Goal: Task Accomplishment & Management: Use online tool/utility

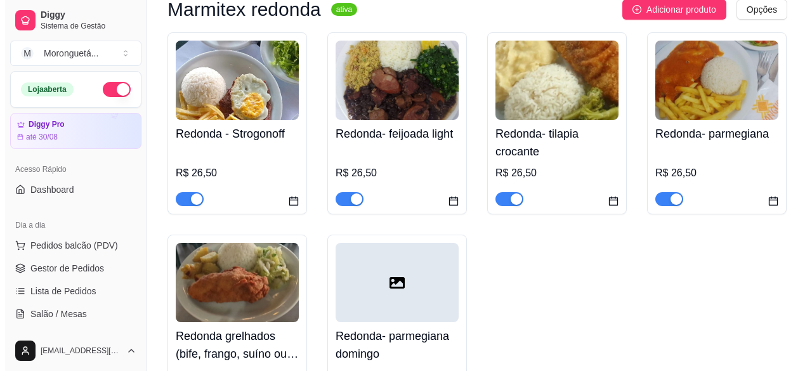
scroll to position [444, 0]
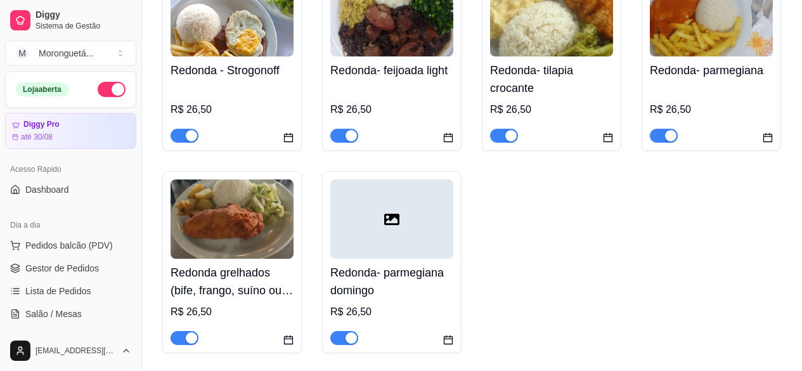
click at [250, 267] on h4 "Redonda grelhados (bife, frango, suíno ou Linguicinha) escolha 1 opção" at bounding box center [232, 282] width 123 height 36
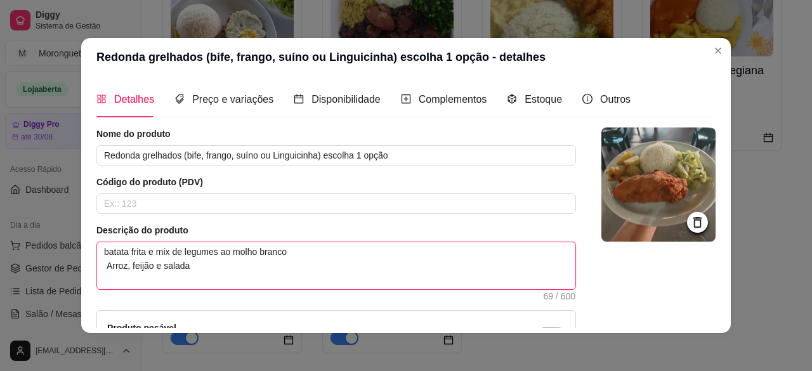
drag, startPoint x: 287, startPoint y: 251, endPoint x: 0, endPoint y: 235, distance: 287.0
click at [0, 235] on div "Redonda grelhados (bife, frango, suíno ou Linguicinha) escolha 1 opção - detalh…" at bounding box center [406, 185] width 812 height 371
type textarea "C [PERSON_NAME], feijão e [PERSON_NAME]"
type textarea "Co Arroz, feijão e salada"
type textarea "[PERSON_NAME], feijão e salada"
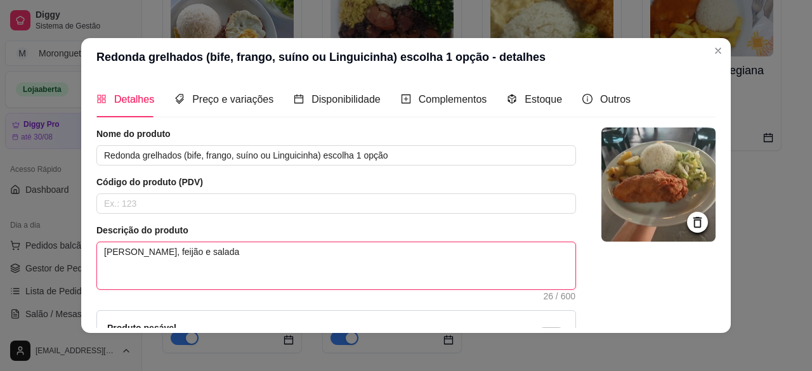
type textarea "[PERSON_NAME], feijão e salada"
type textarea "Couve e [PERSON_NAME], feijão e salada"
type textarea "Couve e f [PERSON_NAME], feijão e salada"
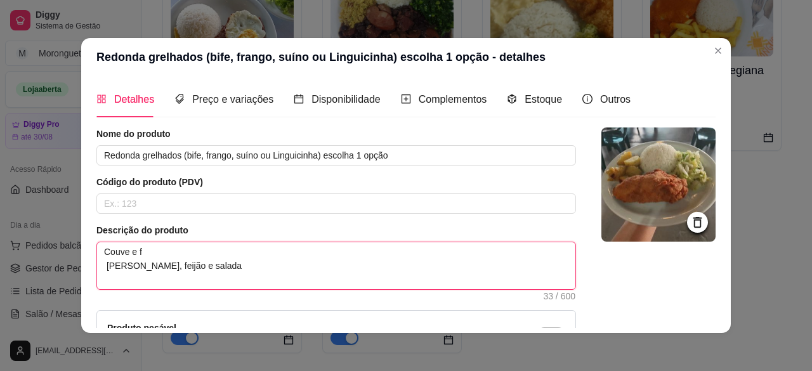
type textarea "Couve e fa [PERSON_NAME], feijão e salada"
type textarea "Couve e far [PERSON_NAME], feijão e salada"
type textarea "Couve e faro Arroz, feijão e salada"
type textarea "Couve e farof Arroz, feijão e salada"
type textarea "Couve e [PERSON_NAME], feijão e salada"
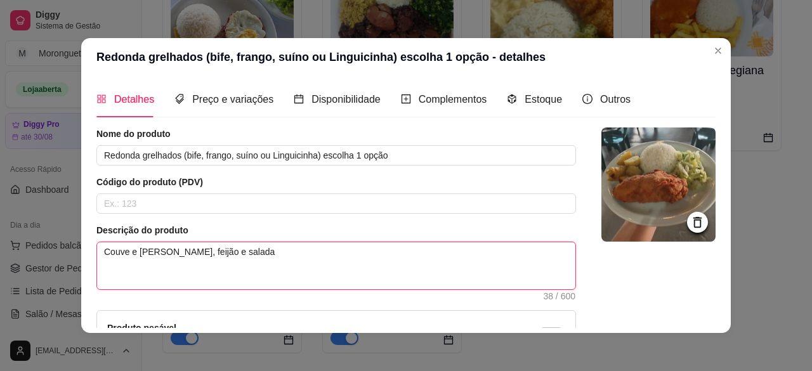
click at [138, 252] on textarea "Couve e [PERSON_NAME], feijão e salada" at bounding box center [336, 265] width 478 height 47
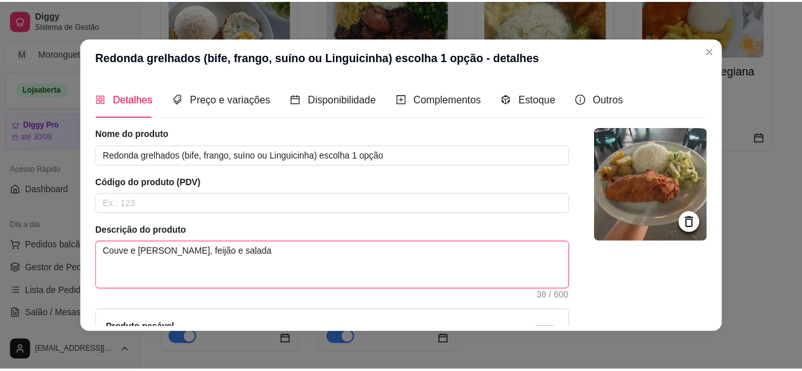
scroll to position [3, 0]
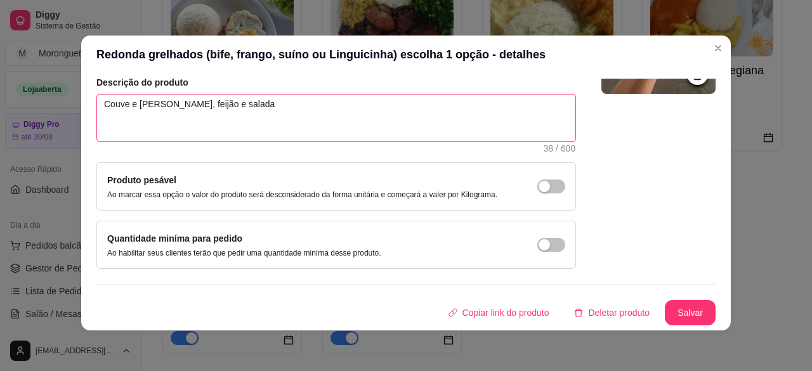
type textarea "Couve e [PERSON_NAME], feijão e salada"
click at [666, 304] on button "Salvar" at bounding box center [690, 312] width 51 height 25
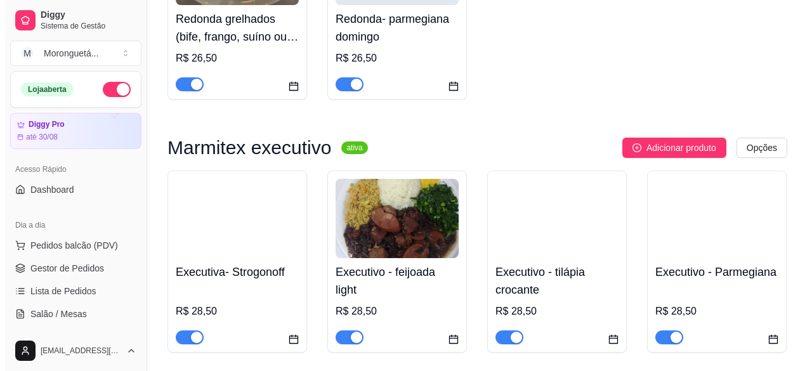
scroll to position [824, 0]
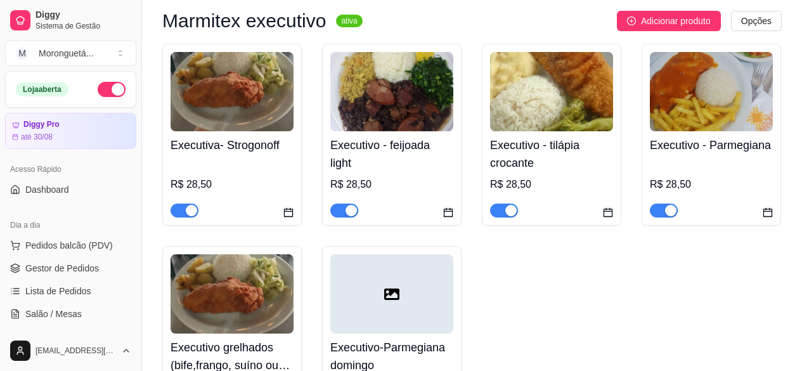
click at [212, 289] on img at bounding box center [232, 293] width 123 height 79
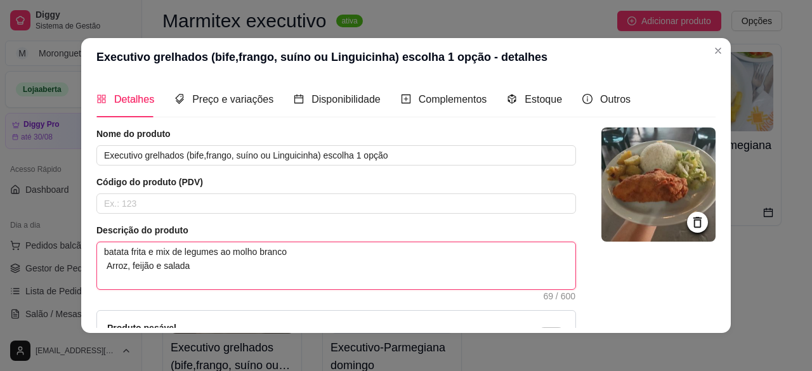
click at [251, 255] on textarea "batata frita e mix de legumes ao molho branco Arroz, feijão e salada" at bounding box center [336, 265] width 478 height 47
paste textarea "Couve e farofa"
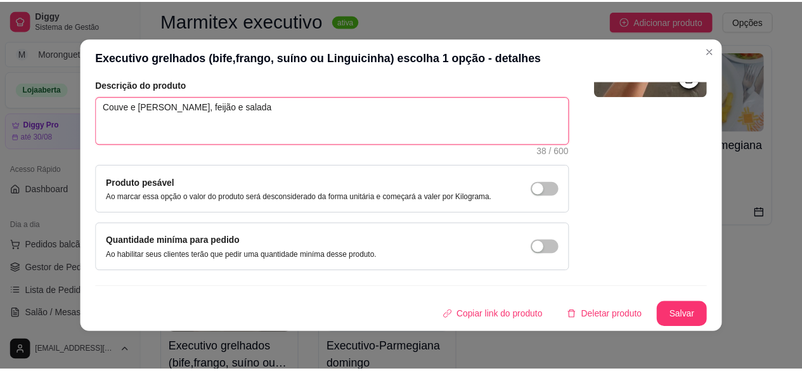
scroll to position [3, 0]
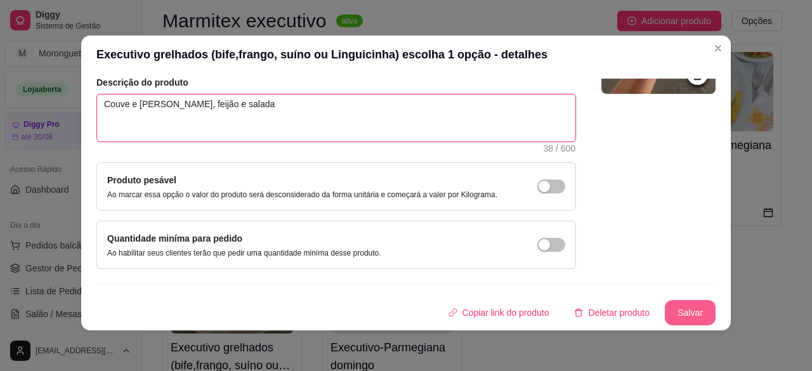
type textarea "Couve e [PERSON_NAME], feijão e salada"
click at [682, 316] on button "Salvar" at bounding box center [690, 312] width 51 height 25
